Goal: Task Accomplishment & Management: Use online tool/utility

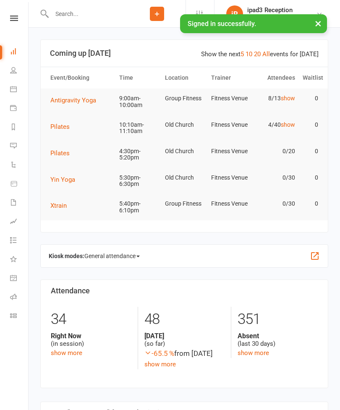
click at [14, 299] on icon at bounding box center [13, 296] width 7 height 7
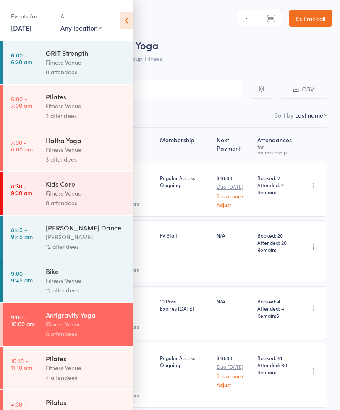
click at [92, 198] on div "Fitness Venue" at bounding box center [86, 193] width 80 height 10
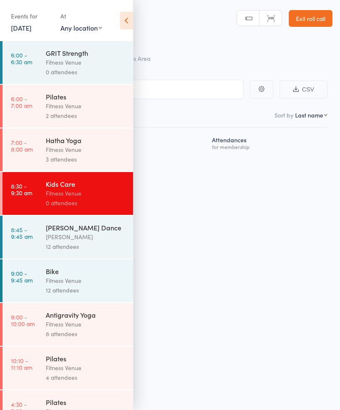
click at [129, 17] on icon at bounding box center [126, 21] width 13 height 18
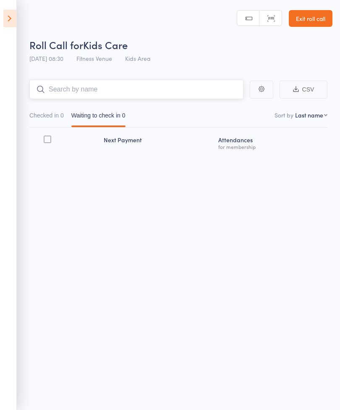
click at [182, 91] on input "search" at bounding box center [136, 89] width 214 height 19
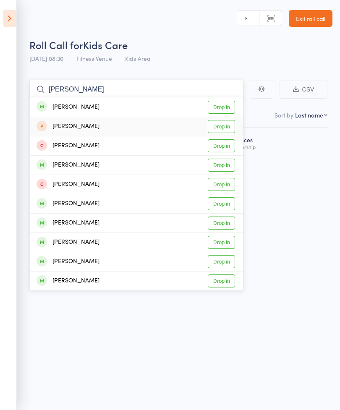
type input "[PERSON_NAME]"
click at [225, 127] on link "Drop in" at bounding box center [221, 126] width 27 height 13
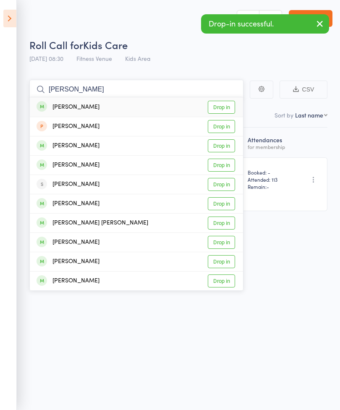
type input "[PERSON_NAME]"
click at [232, 126] on link "Drop in" at bounding box center [221, 126] width 27 height 13
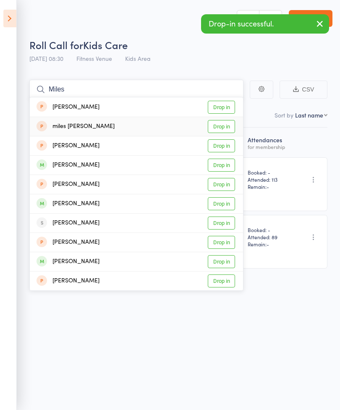
type input "Miles"
click at [224, 132] on link "Drop in" at bounding box center [221, 126] width 27 height 13
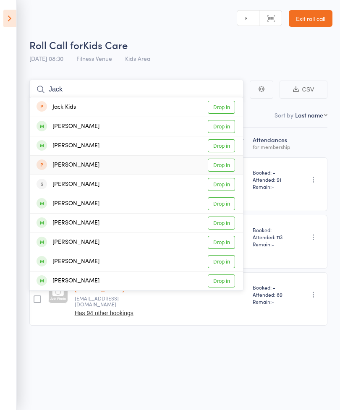
type input "Jack"
click at [222, 163] on link "Drop in" at bounding box center [221, 165] width 27 height 13
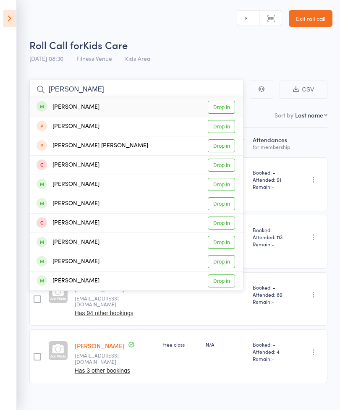
type input "[PERSON_NAME]"
click at [226, 146] on link "Drop in" at bounding box center [221, 145] width 27 height 13
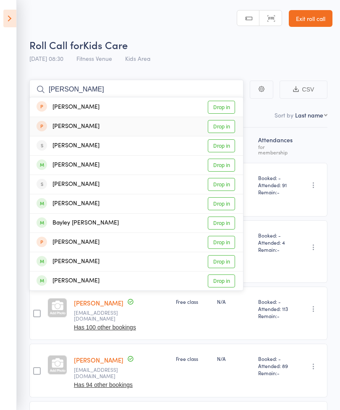
type input "[PERSON_NAME]"
click at [225, 126] on link "Drop in" at bounding box center [221, 126] width 27 height 13
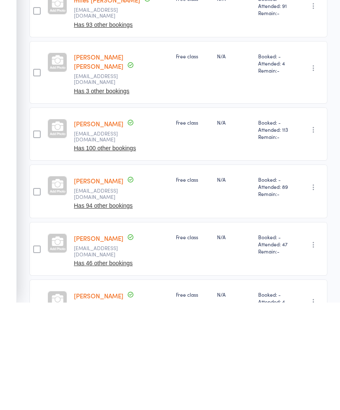
scroll to position [97, 0]
